Goal: Find specific page/section: Find specific page/section

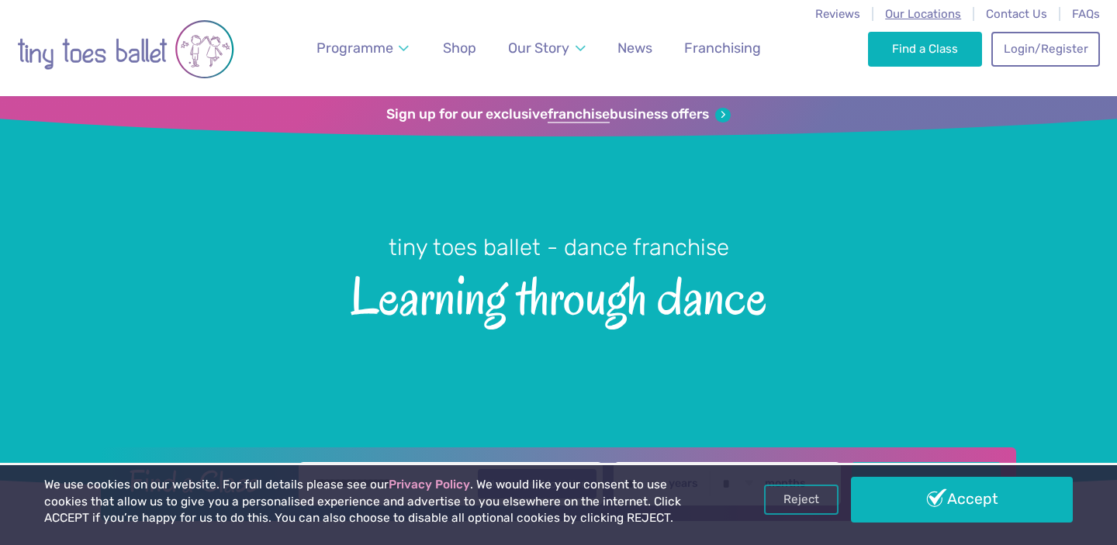
click at [922, 12] on span "Our Locations" at bounding box center [923, 14] width 76 height 14
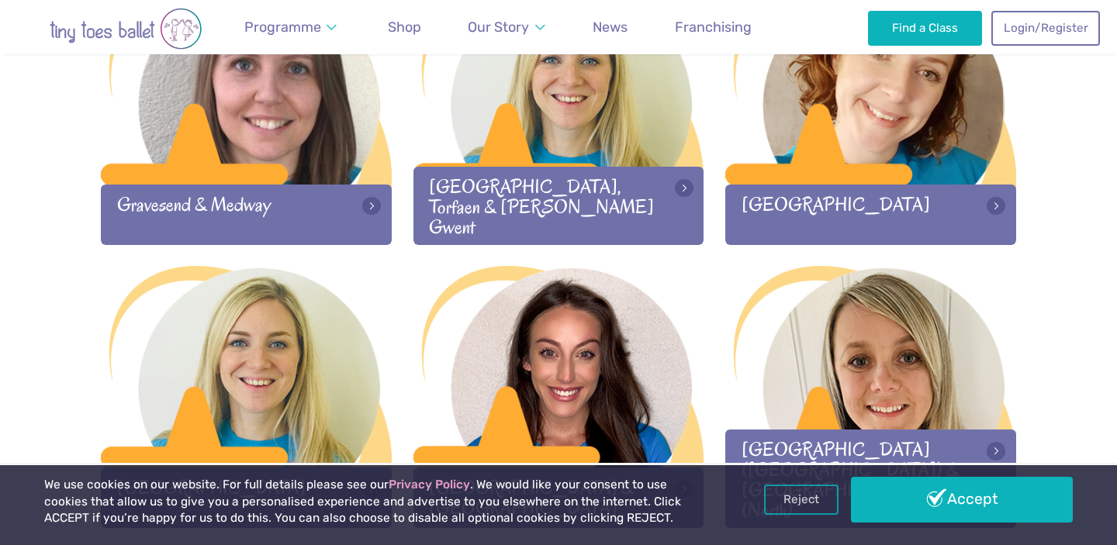
scroll to position [1433, 0]
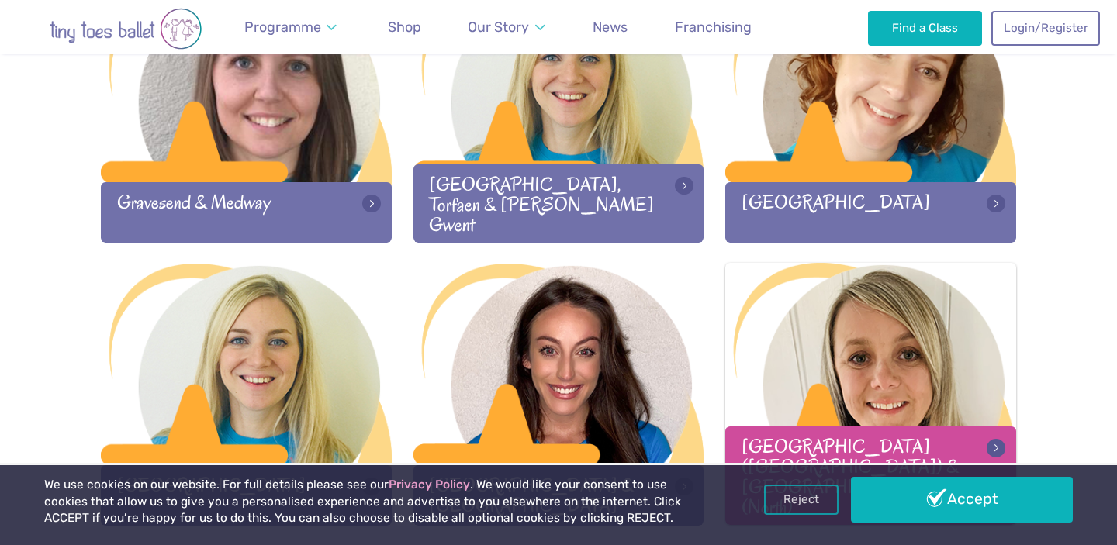
click at [764, 295] on div at bounding box center [870, 365] width 291 height 205
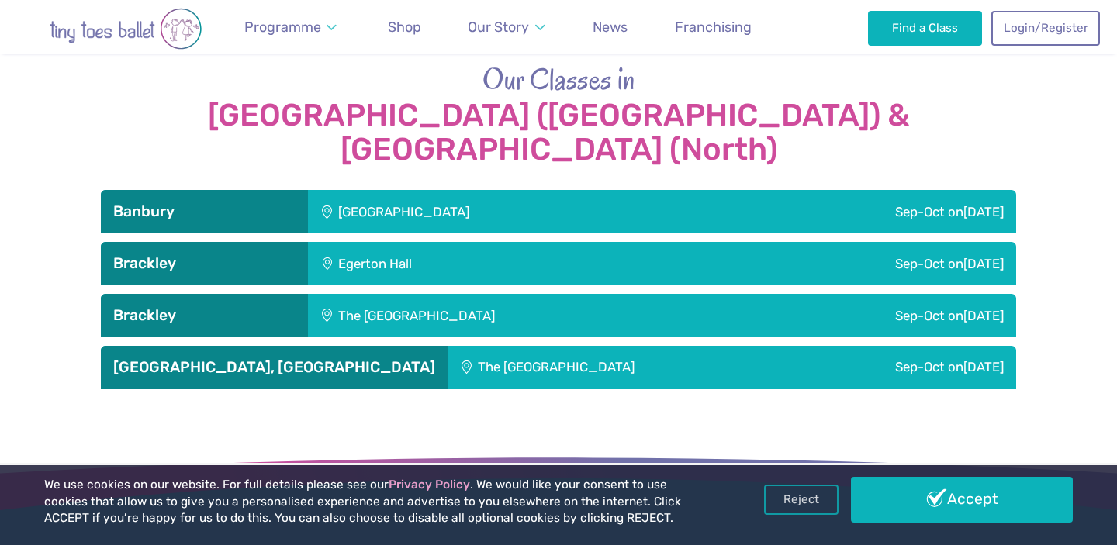
scroll to position [1688, 0]
